Goal: Transaction & Acquisition: Purchase product/service

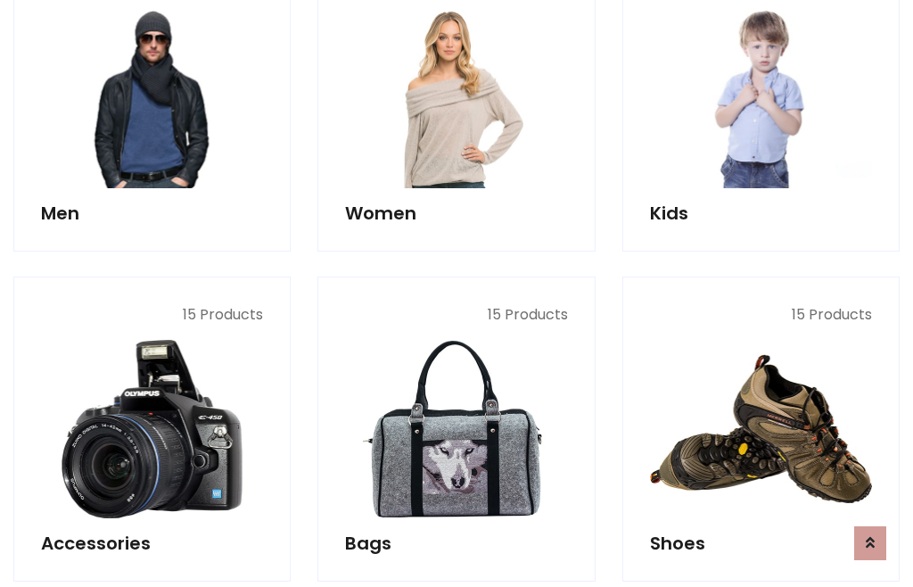
scroll to position [1294, 0]
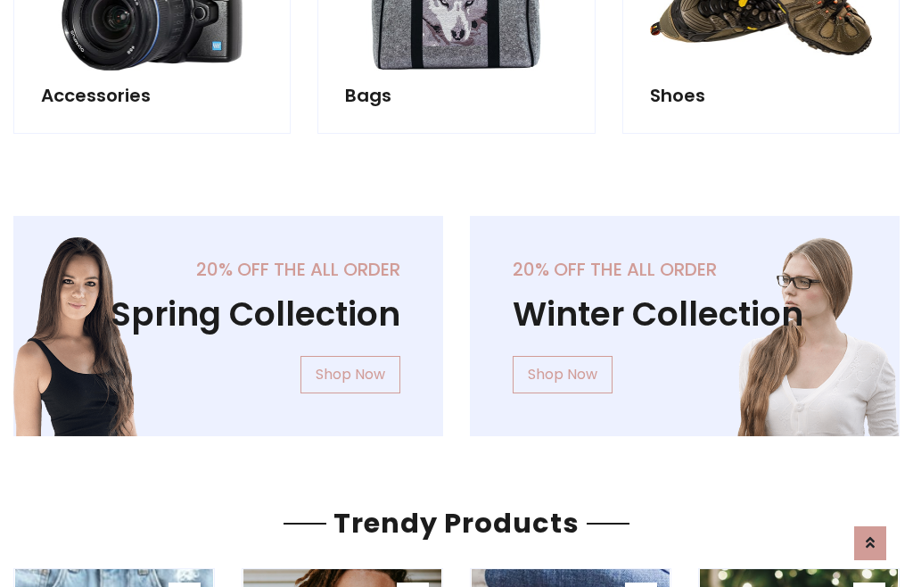
click at [456, 318] on div "20% off the all order Winter Collection Shop Now" at bounding box center [684, 340] width 456 height 249
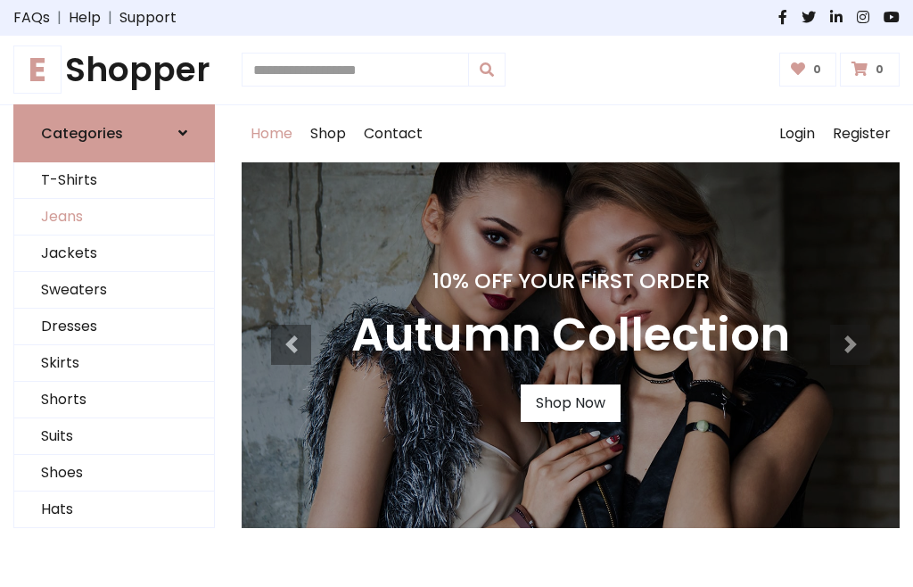
click at [114, 217] on link "Jeans" at bounding box center [114, 217] width 200 height 37
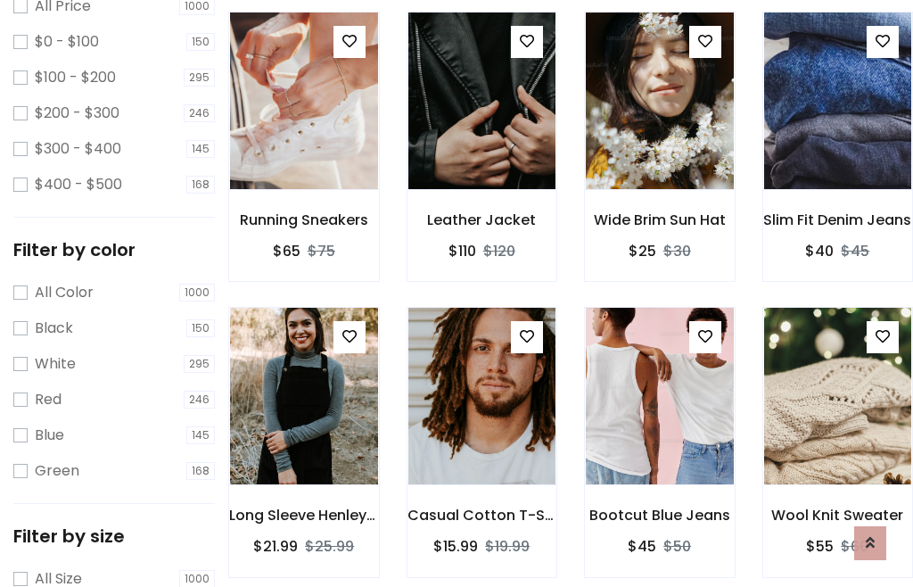
scroll to position [563, 0]
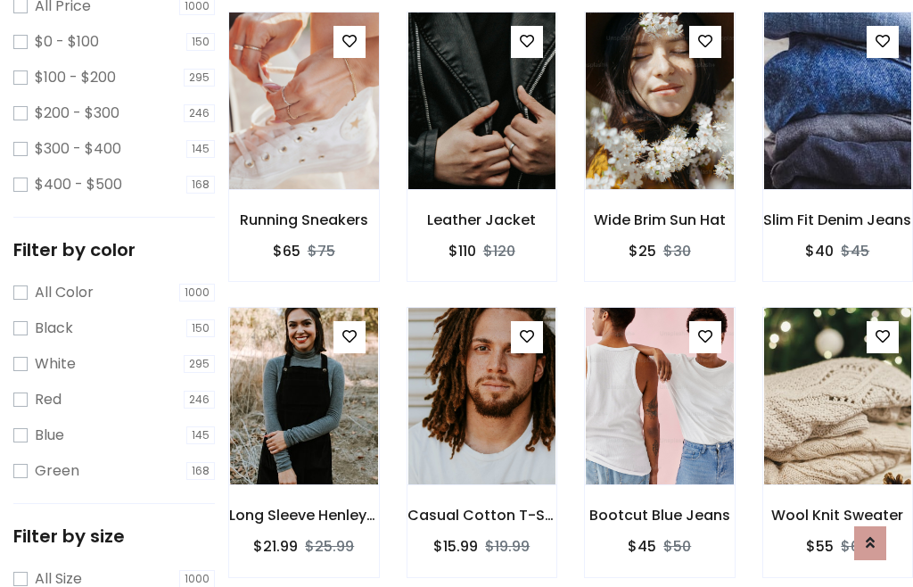
click at [303, 139] on img at bounding box center [303, 101] width 177 height 428
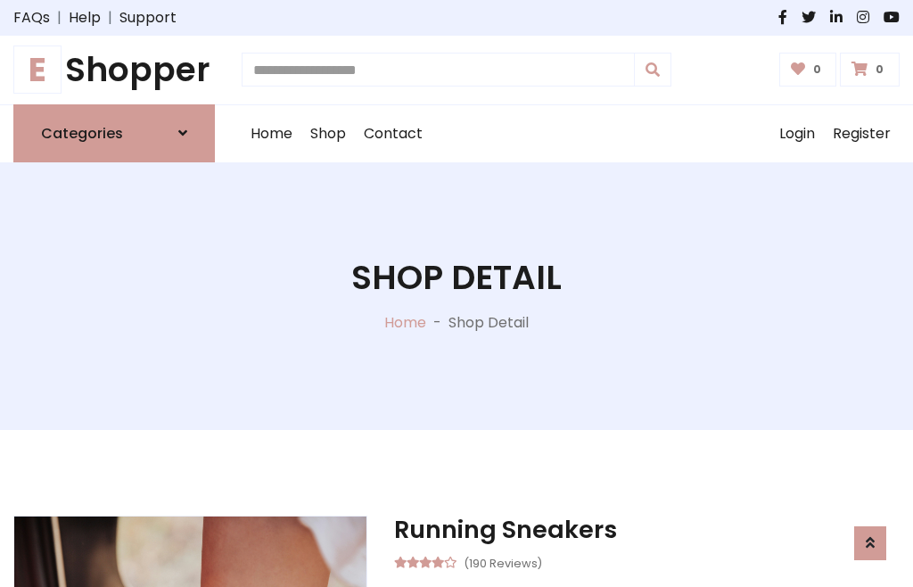
scroll to position [192, 0]
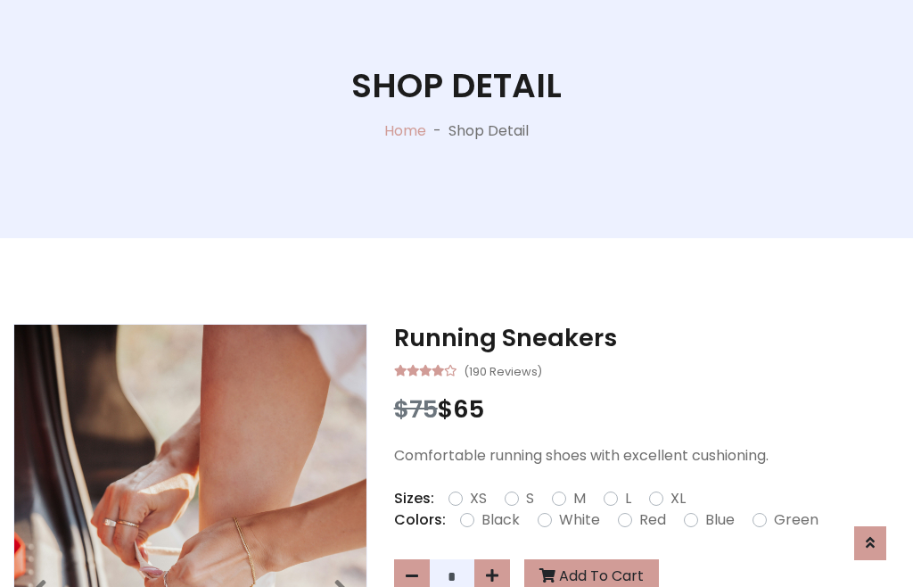
click at [650, 520] on label "Red" at bounding box center [652, 519] width 27 height 21
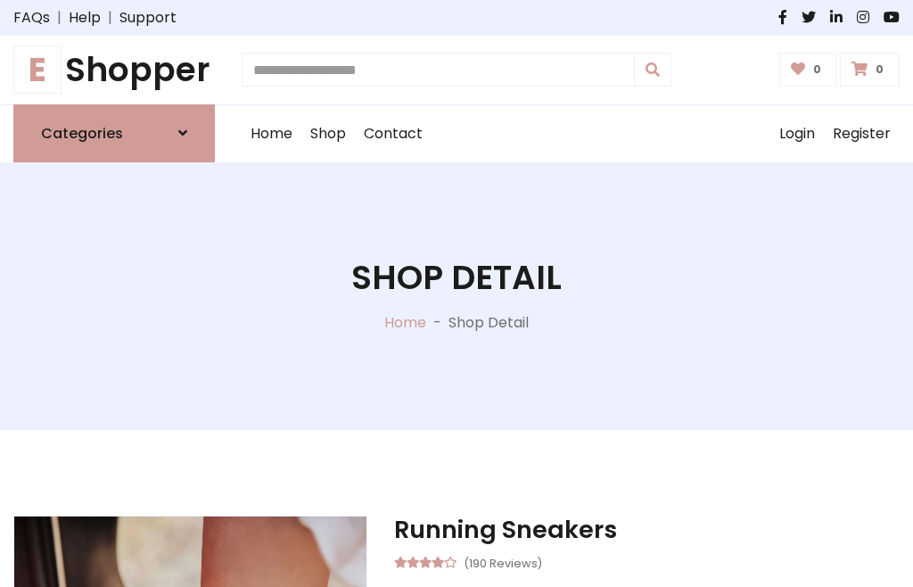
click at [456, 293] on h1 "Shop Detail" at bounding box center [456, 278] width 210 height 40
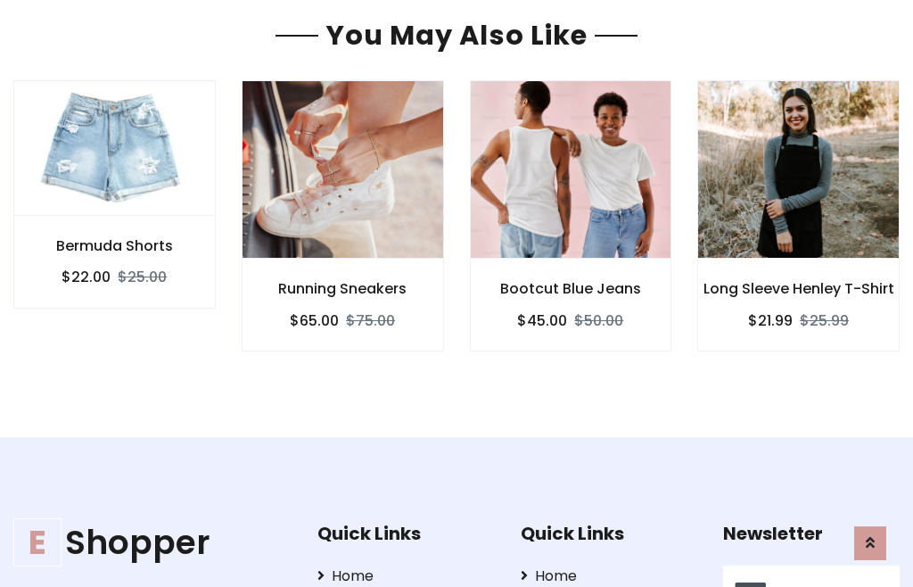
type input "******"
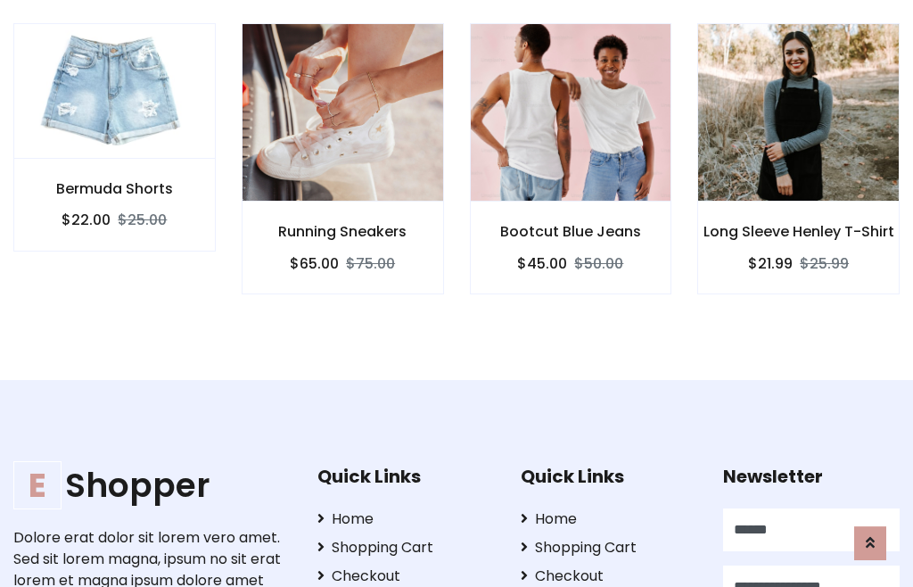
type input "**********"
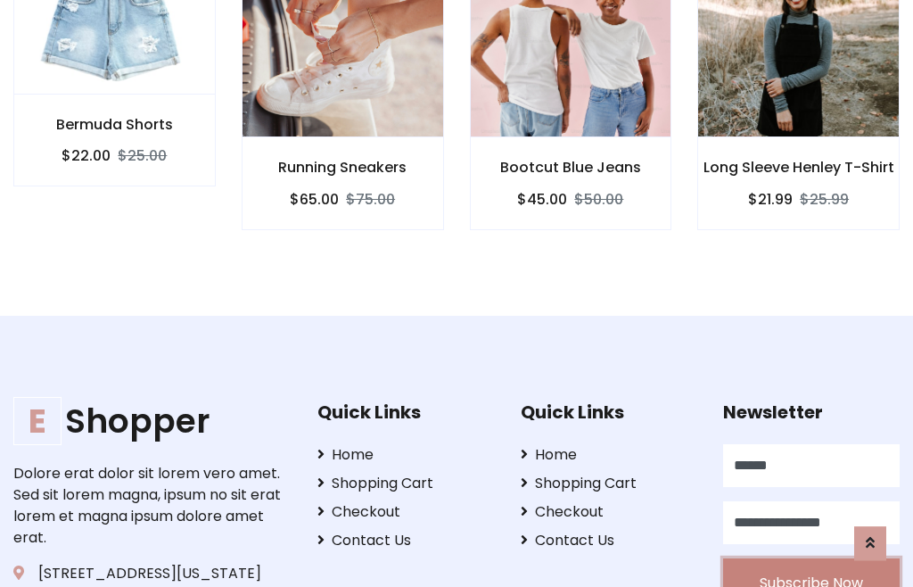
scroll to position [1614, 0]
